Goal: Task Accomplishment & Management: Complete application form

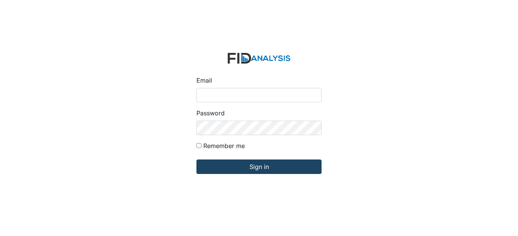
type input "[EMAIL_ADDRESS][DOMAIN_NAME]"
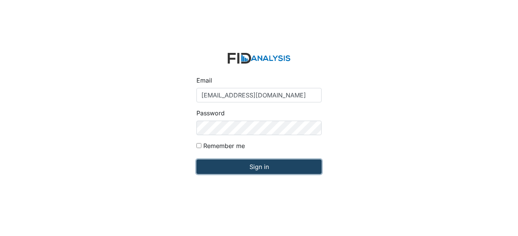
click at [220, 164] on input "Sign in" at bounding box center [258, 167] width 125 height 14
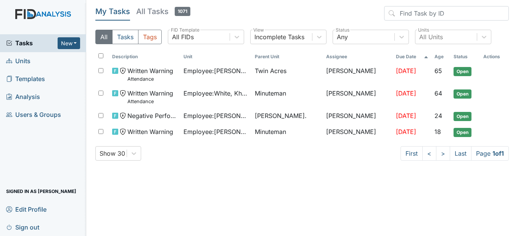
click at [20, 63] on span "Units" at bounding box center [18, 61] width 24 height 12
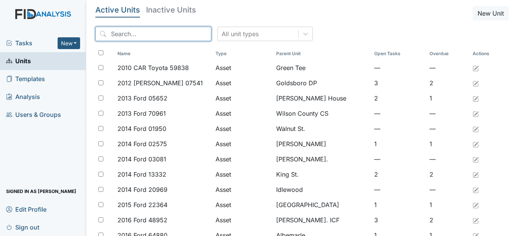
click at [127, 35] on input "search" at bounding box center [153, 34] width 116 height 14
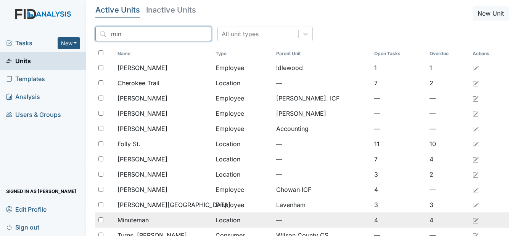
type input "min"
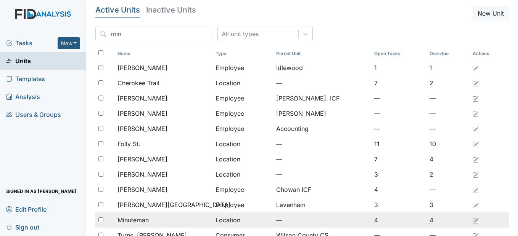
click at [133, 223] on span "Minuteman" at bounding box center [132, 220] width 31 height 9
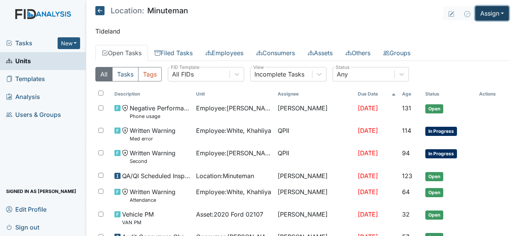
click at [488, 18] on button "Assign" at bounding box center [492, 13] width 34 height 14
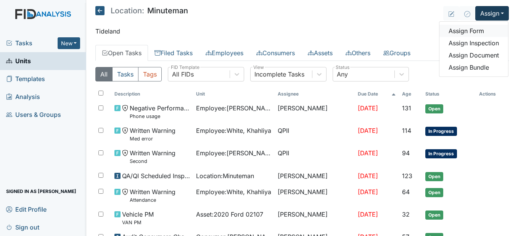
click at [473, 32] on link "Assign Form" at bounding box center [473, 31] width 69 height 12
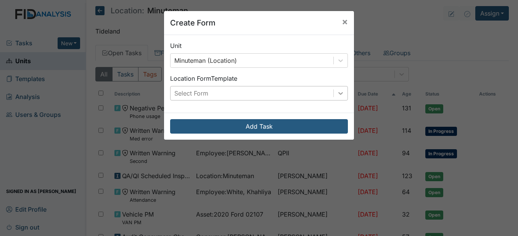
click at [338, 92] on icon at bounding box center [341, 94] width 8 height 8
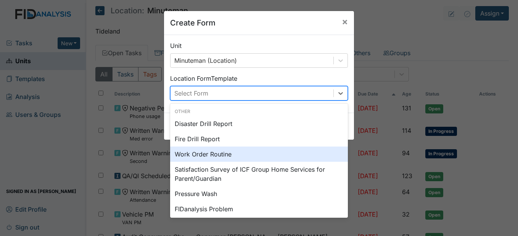
click at [213, 154] on div "Work Order Routine" at bounding box center [259, 154] width 178 height 15
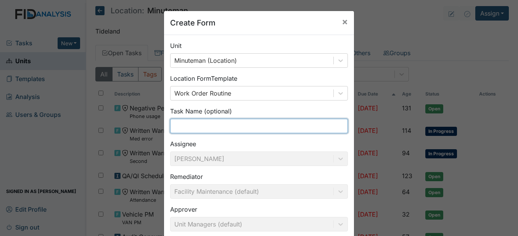
click at [200, 125] on input "text" at bounding box center [259, 126] width 178 height 14
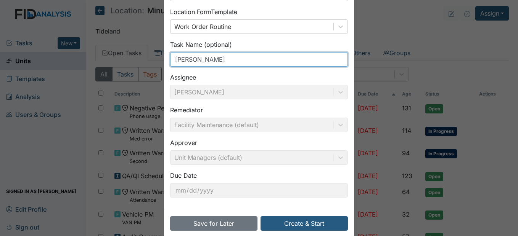
scroll to position [79, 0]
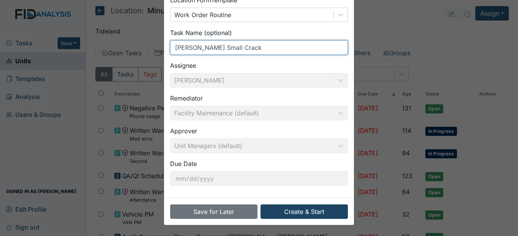
type input "[PERSON_NAME] Small Crack"
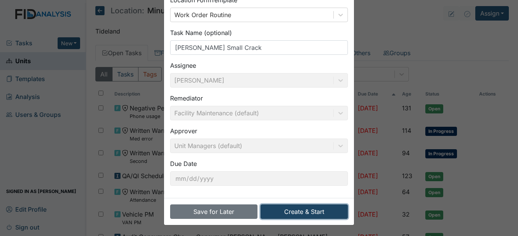
click at [310, 211] on button "Create & Start" at bounding box center [303, 212] width 87 height 14
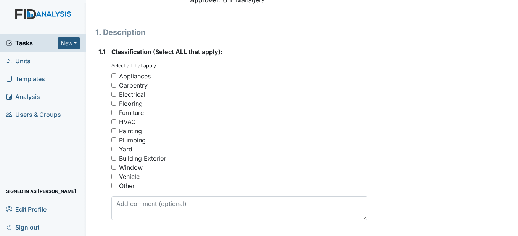
scroll to position [114, 0]
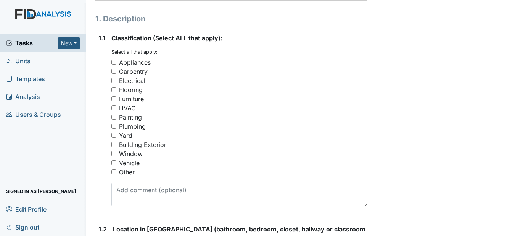
click at [114, 165] on input "Vehicle" at bounding box center [113, 162] width 5 height 5
checkbox input "true"
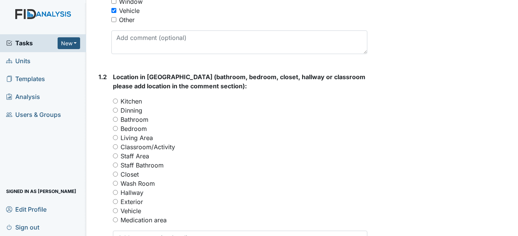
scroll to position [305, 0]
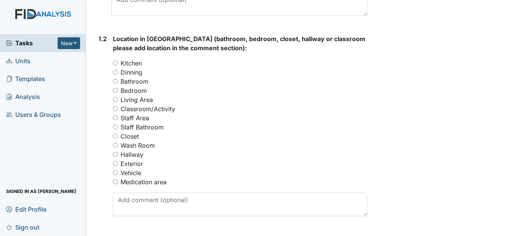
click at [114, 175] on input "Vehicle" at bounding box center [115, 172] width 5 height 5
radio input "true"
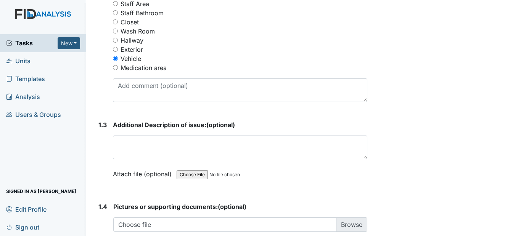
scroll to position [457, 0]
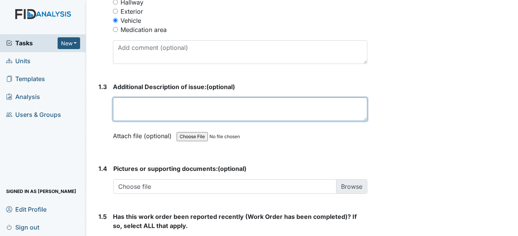
click at [136, 121] on textarea at bounding box center [240, 110] width 254 height 24
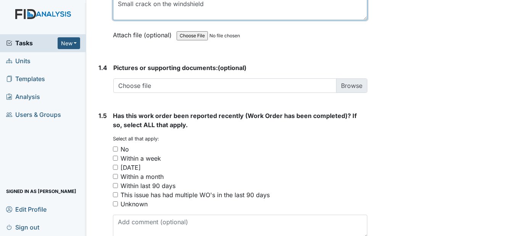
scroll to position [572, 0]
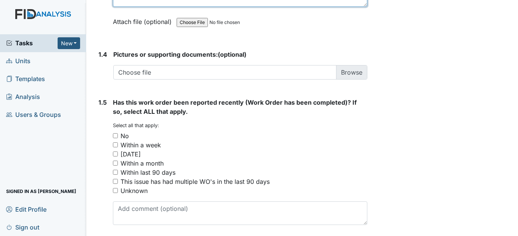
type textarea "Small crack on the windshield"
click at [114, 138] on input "No" at bounding box center [115, 135] width 5 height 5
checkbox input "true"
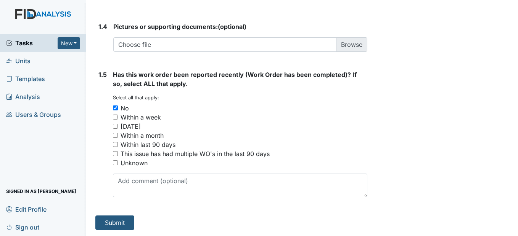
scroll to position [618, 0]
click at [113, 224] on button "Submit" at bounding box center [114, 223] width 39 height 14
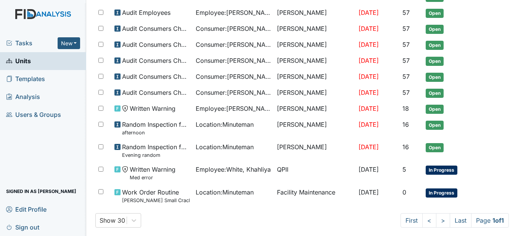
scroll to position [372, 0]
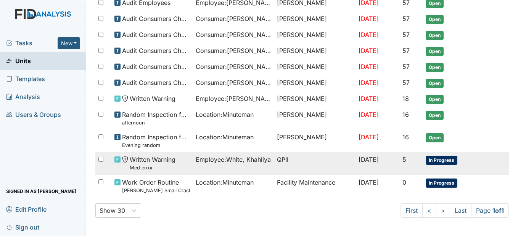
click at [235, 159] on span "Employee : White, Khahliya" at bounding box center [233, 159] width 75 height 9
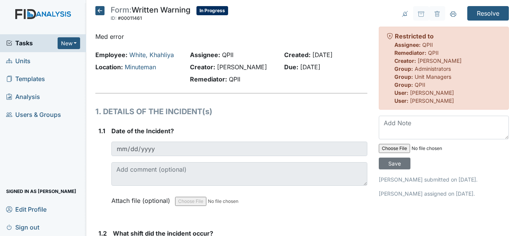
click at [101, 9] on icon at bounding box center [99, 10] width 9 height 9
